Goal: Communication & Community: Answer question/provide support

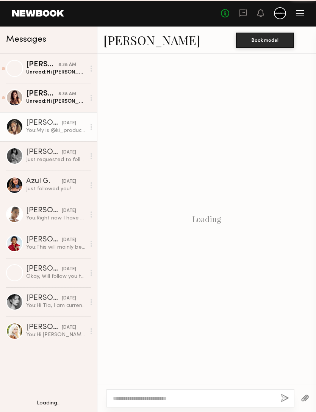
scroll to position [550, 0]
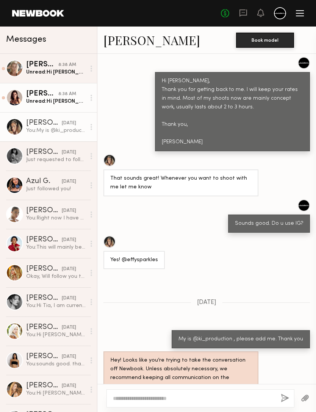
click at [28, 100] on div "Unread: Hi Maggie! Thank you for reaching out! I am available for sure - live i…" at bounding box center [55, 101] width 59 height 7
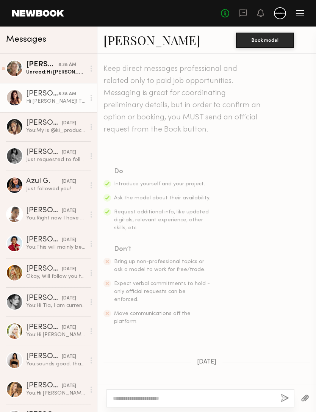
click at [122, 36] on link "Sofi S." at bounding box center [151, 40] width 97 height 16
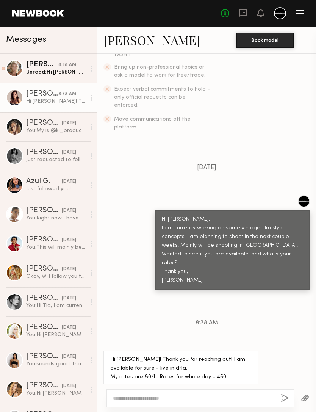
click at [127, 394] on textarea at bounding box center [194, 398] width 162 height 8
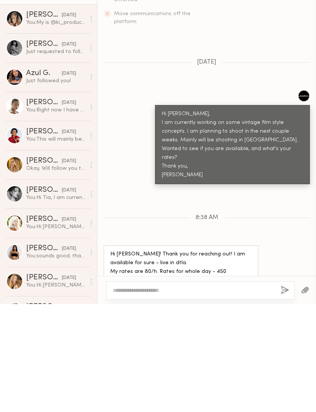
scroll to position [191, 0]
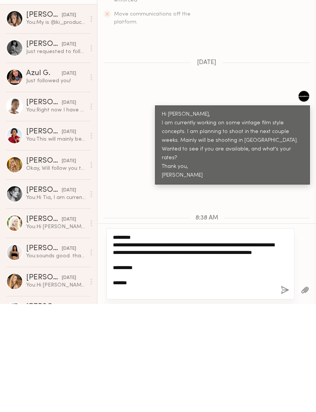
type textarea "**********"
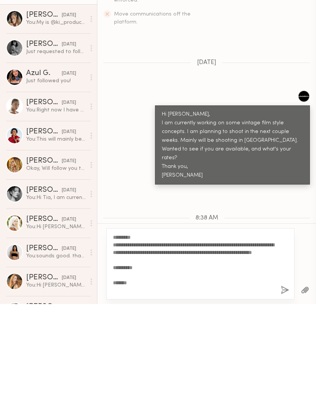
click at [289, 394] on button "button" at bounding box center [285, 398] width 8 height 9
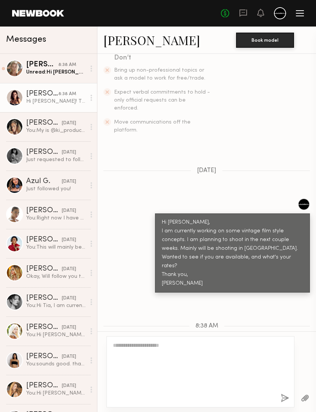
scroll to position [344, 0]
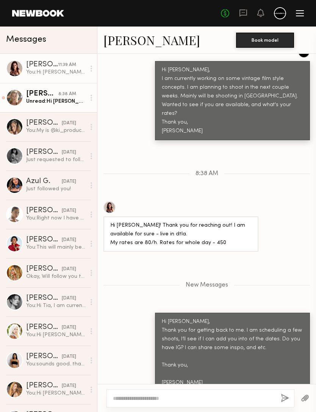
click at [43, 99] on div "Unread: Hi Maggie, Yes, I’ll be in LA between 10/18 and 11/1. If you have any s…" at bounding box center [55, 101] width 59 height 7
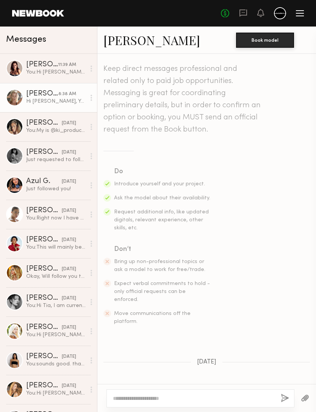
click at [125, 44] on link "Olya M." at bounding box center [151, 40] width 97 height 16
